Goal: Complete application form: Complete application form

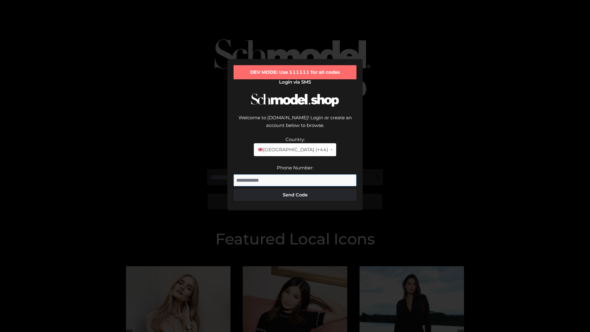
click at [295, 174] on input "Phone Number:" at bounding box center [295, 180] width 123 height 12
type input "**********"
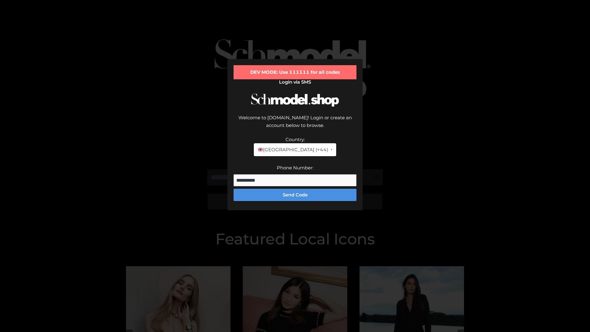
click at [295, 189] on button "Send Code" at bounding box center [295, 195] width 123 height 12
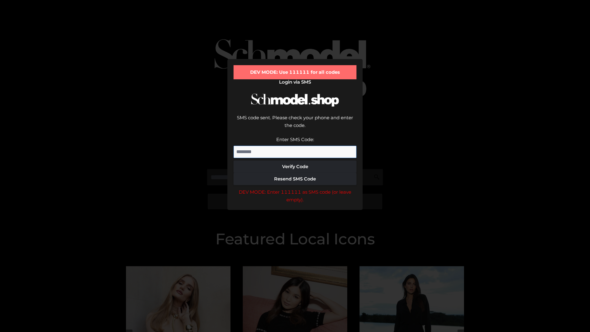
click at [295, 146] on input "Enter SMS Code:" at bounding box center [295, 152] width 123 height 12
type input "******"
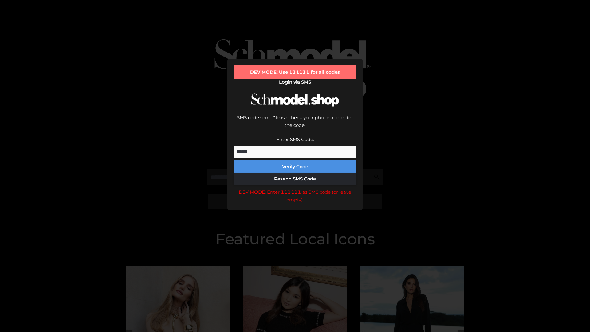
click at [295, 160] on button "Verify Code" at bounding box center [295, 166] width 123 height 12
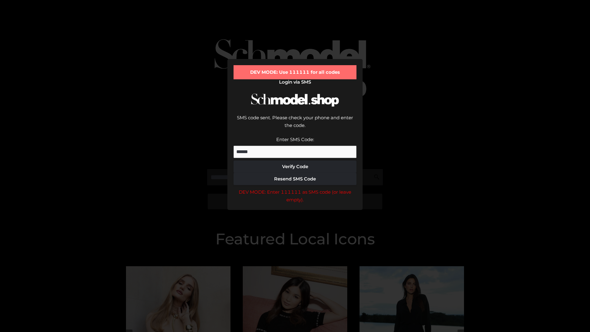
click at [295, 188] on div "DEV MODE: Enter 111111 as SMS code (or leave empty)." at bounding box center [295, 196] width 123 height 16
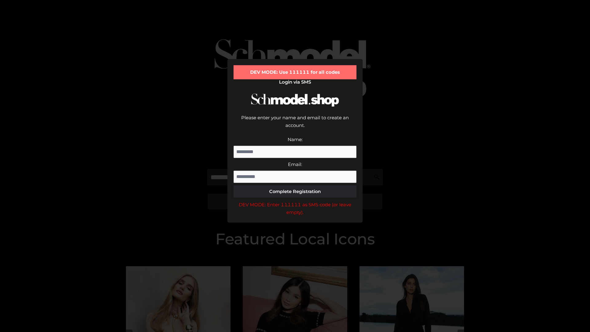
click at [295, 201] on div "DEV MODE: Enter 111111 as SMS code (or leave empty)." at bounding box center [295, 209] width 123 height 16
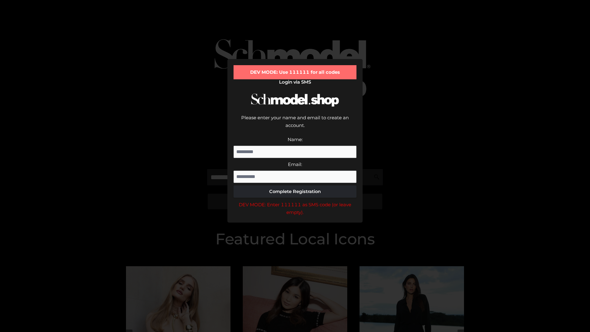
click at [295, 201] on div "DEV MODE: Enter 111111 as SMS code (or leave empty)." at bounding box center [295, 209] width 123 height 16
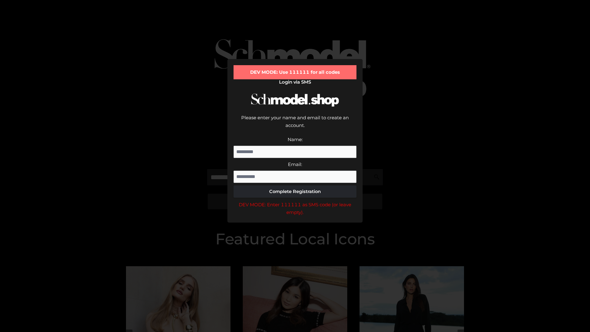
click at [295, 201] on div "DEV MODE: Enter 111111 as SMS code (or leave empty)." at bounding box center [295, 209] width 123 height 16
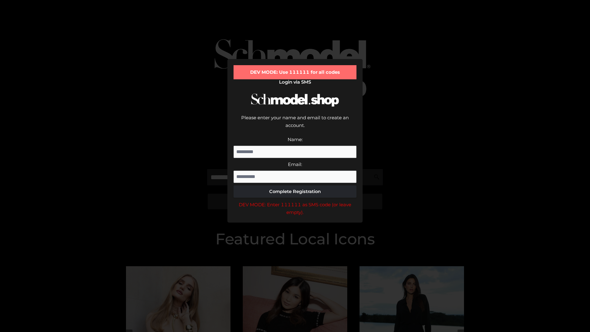
click at [295, 201] on div "DEV MODE: Enter 111111 as SMS code (or leave empty)." at bounding box center [295, 209] width 123 height 16
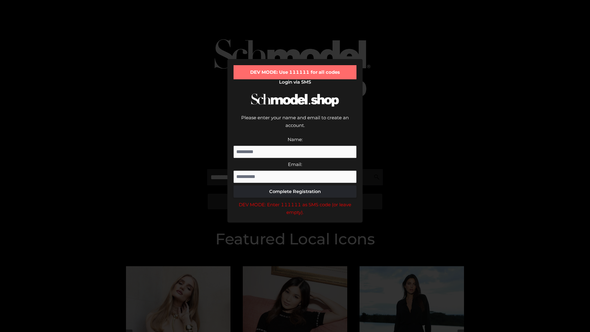
click at [295, 201] on div "DEV MODE: Enter 111111 as SMS code (or leave empty)." at bounding box center [295, 209] width 123 height 16
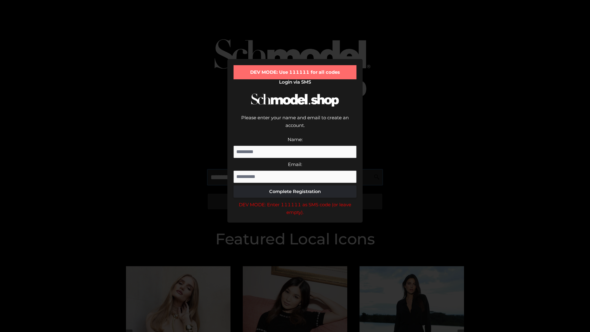
scroll to position [0, 32]
click at [295, 201] on div "DEV MODE: Enter 111111 as SMS code (or leave empty)." at bounding box center [295, 209] width 123 height 16
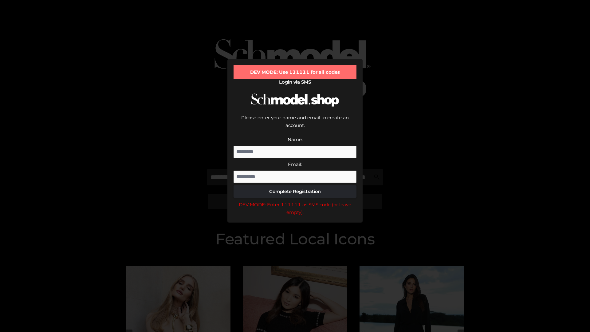
click at [295, 201] on div "DEV MODE: Enter 111111 as SMS code (or leave empty)." at bounding box center [295, 209] width 123 height 16
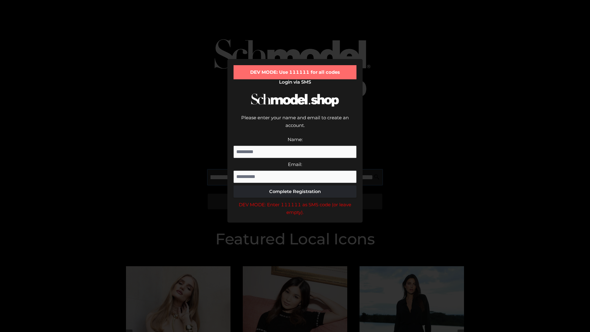
scroll to position [0, 67]
click at [295, 201] on div "DEV MODE: Enter 111111 as SMS code (or leave empty)." at bounding box center [295, 209] width 123 height 16
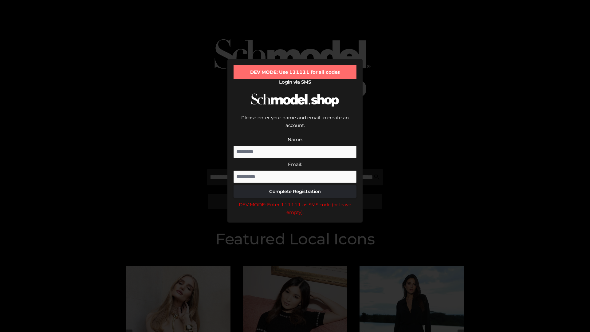
click at [295, 201] on div "DEV MODE: Enter 111111 as SMS code (or leave empty)." at bounding box center [295, 209] width 123 height 16
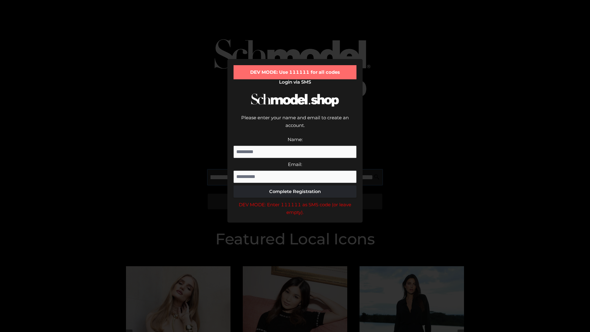
scroll to position [0, 104]
click at [295, 201] on div "DEV MODE: Enter 111111 as SMS code (or leave empty)." at bounding box center [295, 209] width 123 height 16
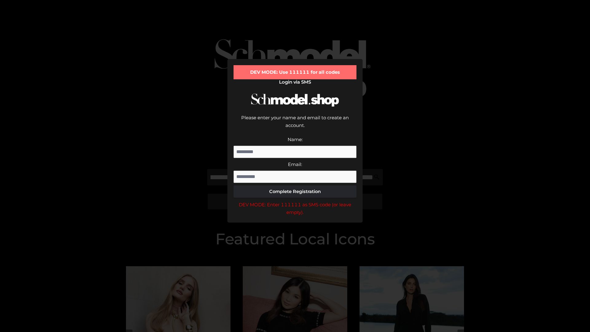
click at [295, 201] on div "DEV MODE: Enter 111111 as SMS code (or leave empty)." at bounding box center [295, 209] width 123 height 16
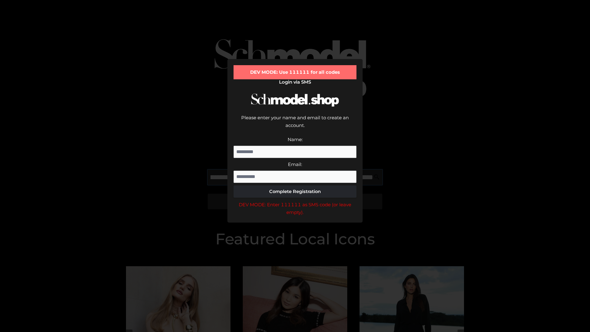
scroll to position [0, 143]
click at [295, 201] on div "DEV MODE: Enter 111111 as SMS code (or leave empty)." at bounding box center [295, 209] width 123 height 16
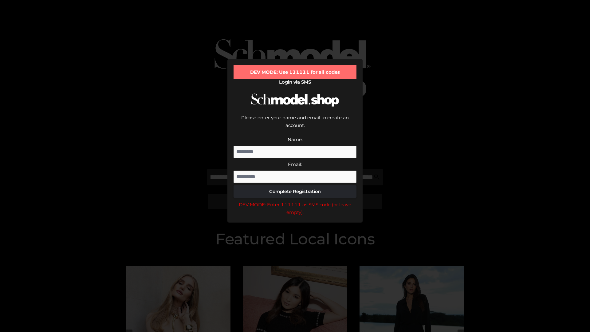
click at [295, 201] on div "DEV MODE: Enter 111111 as SMS code (or leave empty)." at bounding box center [295, 209] width 123 height 16
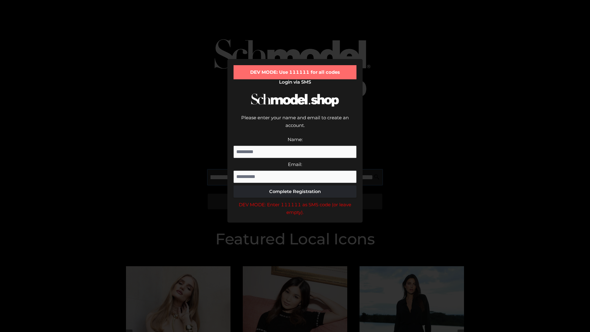
scroll to position [0, 178]
click at [295, 201] on div "DEV MODE: Enter 111111 as SMS code (or leave empty)." at bounding box center [295, 209] width 123 height 16
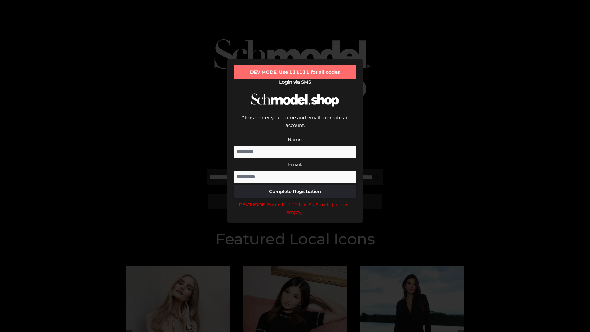
click at [295, 201] on div "DEV MODE: Enter 111111 as SMS code (or leave empty)." at bounding box center [295, 209] width 123 height 16
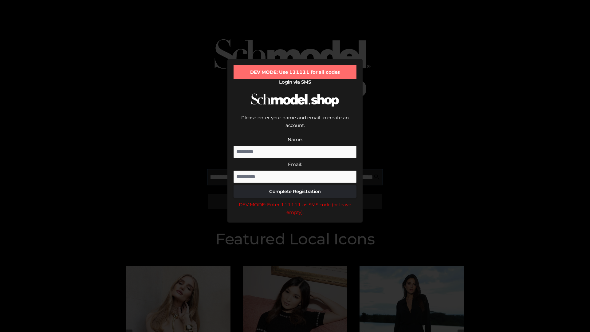
scroll to position [0, 215]
click at [295, 201] on div "DEV MODE: Enter 111111 as SMS code (or leave empty)." at bounding box center [295, 209] width 123 height 16
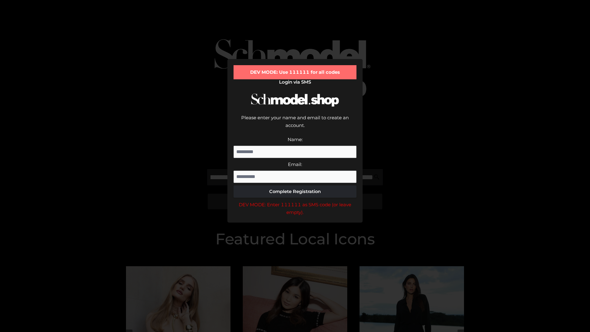
click at [295, 201] on div "DEV MODE: Enter 111111 as SMS code (or leave empty)." at bounding box center [295, 209] width 123 height 16
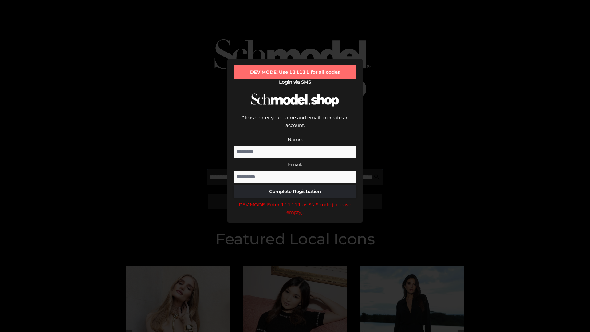
scroll to position [0, 254]
click at [295, 201] on div "DEV MODE: Enter 111111 as SMS code (or leave empty)." at bounding box center [295, 209] width 123 height 16
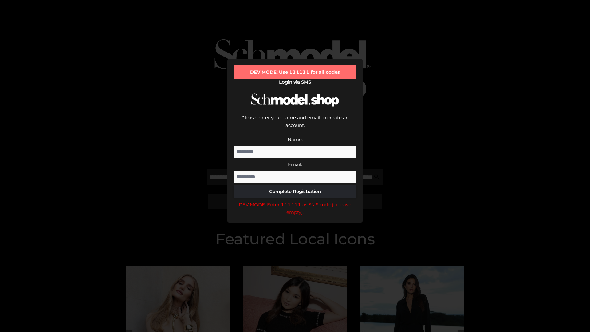
click at [295, 201] on div "DEV MODE: Enter 111111 as SMS code (or leave empty)." at bounding box center [295, 209] width 123 height 16
type input "**********"
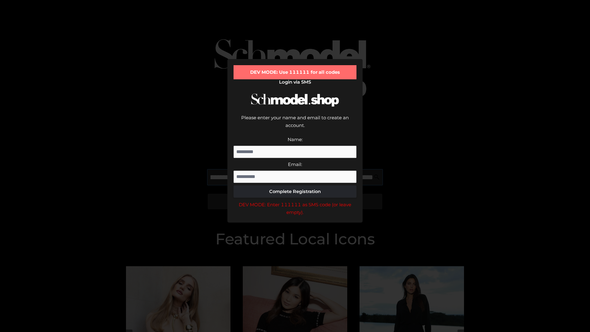
scroll to position [0, 282]
